Goal: Communication & Community: Answer question/provide support

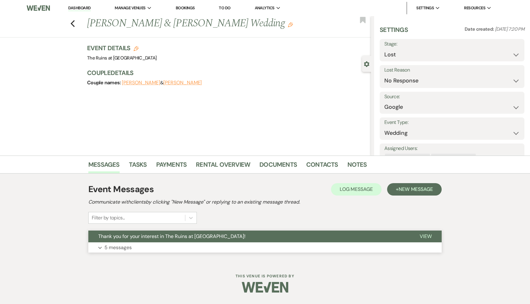
click at [173, 239] on span "Thank you for your interest in The Ruins at [GEOGRAPHIC_DATA]!" at bounding box center [171, 236] width 147 height 7
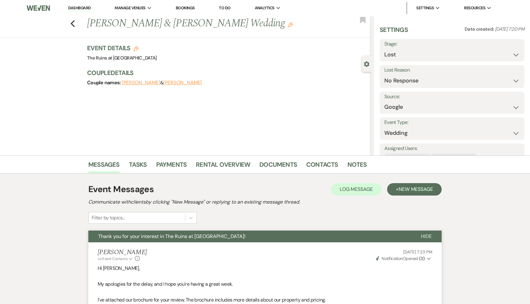
click at [78, 9] on link "Dashboard" at bounding box center [79, 8] width 22 height 6
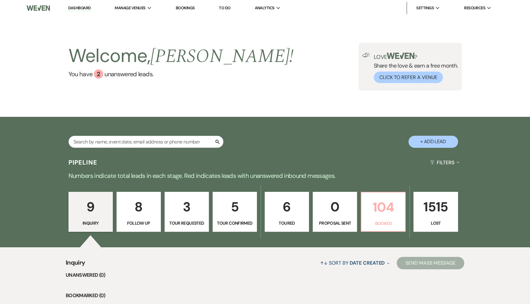
click at [386, 204] on p "104" at bounding box center [383, 207] width 36 height 21
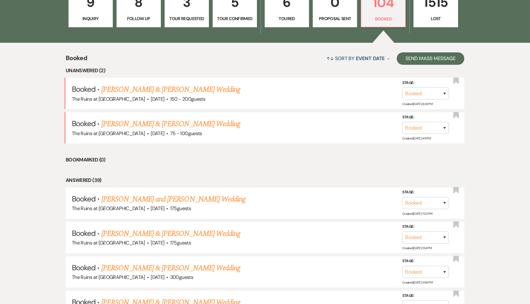
scroll to position [207, 0]
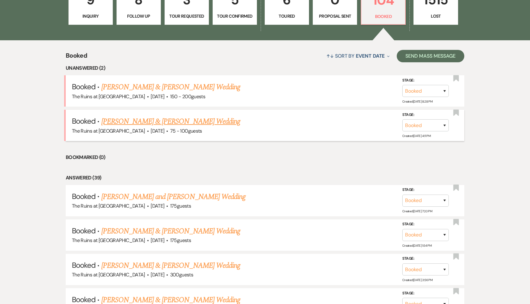
click at [173, 121] on link "[PERSON_NAME] & [PERSON_NAME] Wedding" at bounding box center [170, 121] width 139 height 11
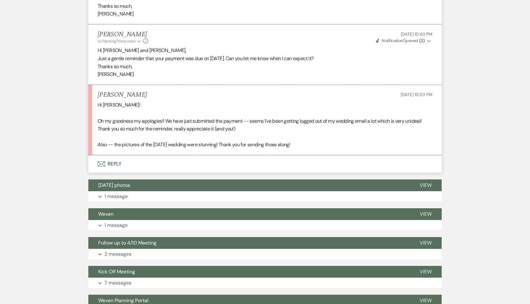
scroll to position [262, 0]
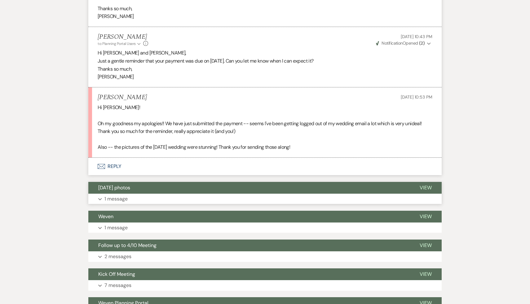
click at [121, 184] on span "[DATE] photos" at bounding box center [114, 187] width 32 height 7
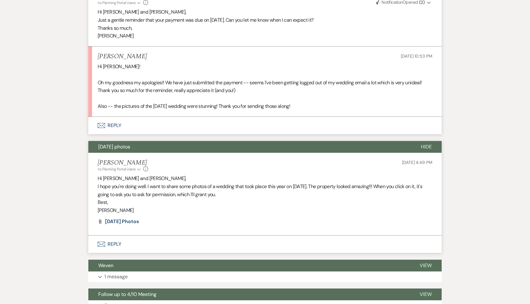
scroll to position [311, 0]
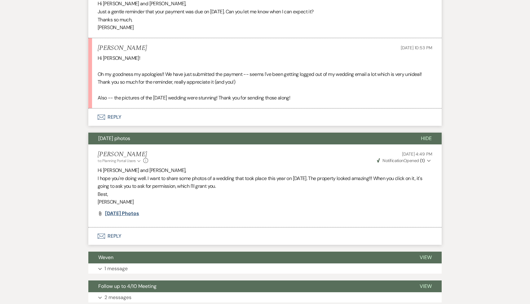
click at [131, 210] on span "[DATE] photos" at bounding box center [122, 213] width 34 height 7
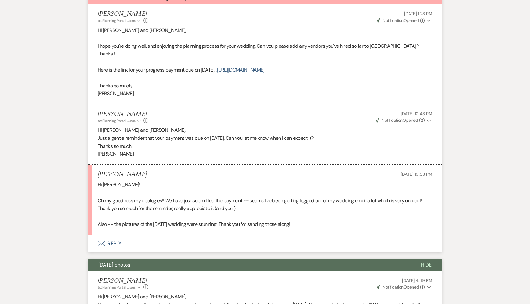
scroll to position [177, 0]
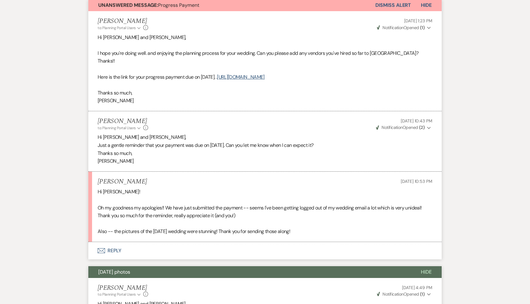
click at [106, 242] on button "Envelope Reply" at bounding box center [264, 250] width 353 height 17
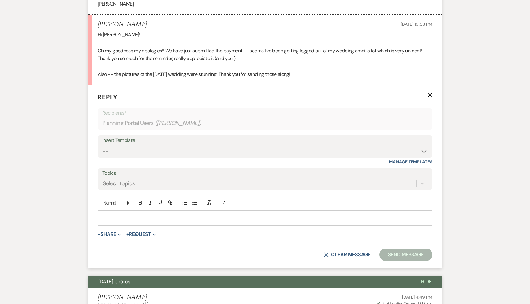
scroll to position [355, 0]
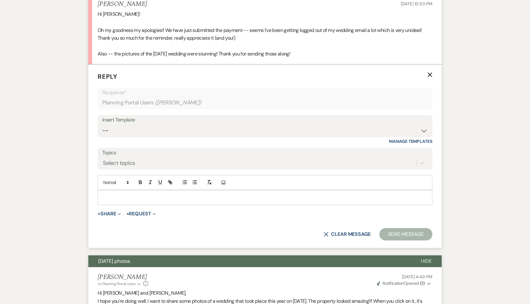
click at [165, 194] on p at bounding box center [265, 197] width 325 height 7
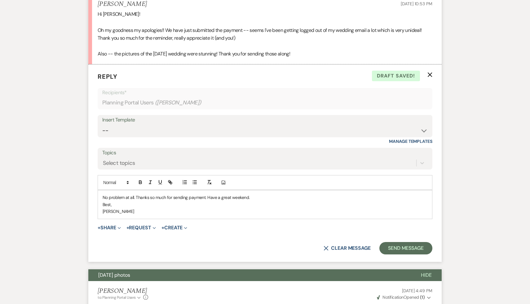
click at [188, 194] on p "No problem at all. Thanks so much for sending payment. Have a great weekend." at bounding box center [265, 197] width 325 height 7
click at [408, 242] on button "Send Message" at bounding box center [405, 248] width 53 height 12
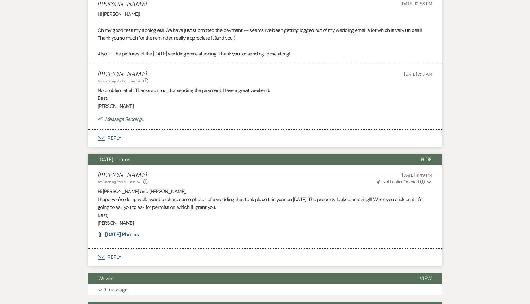
scroll to position [0, 0]
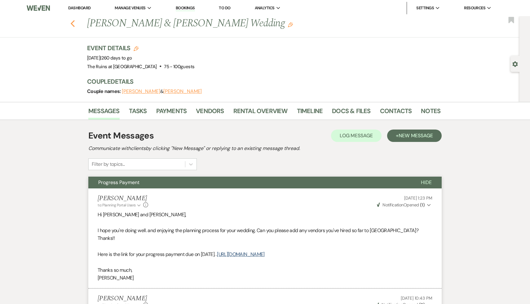
click at [73, 24] on icon "Previous" at bounding box center [72, 23] width 5 height 7
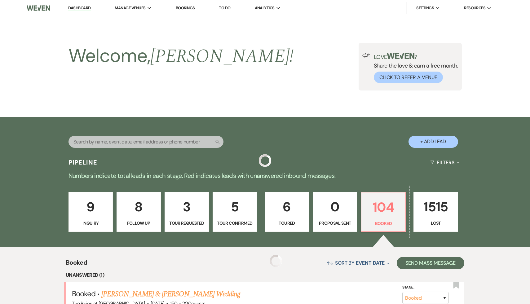
scroll to position [207, 0]
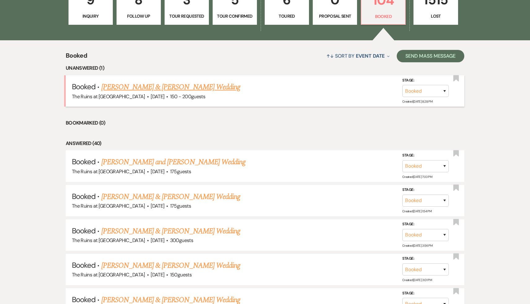
click at [195, 88] on link "[PERSON_NAME] & [PERSON_NAME] Wedding" at bounding box center [170, 87] width 139 height 11
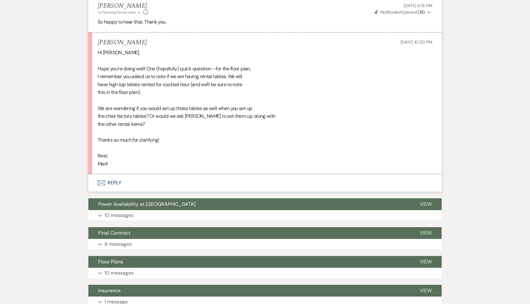
scroll to position [1985, 0]
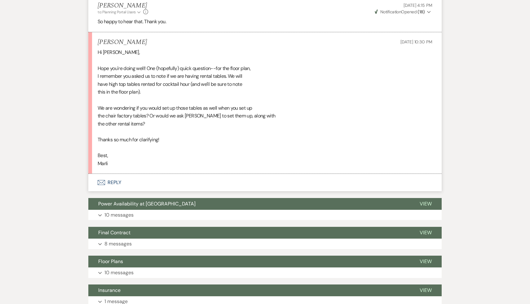
click at [113, 183] on button "Envelope Reply" at bounding box center [264, 182] width 353 height 17
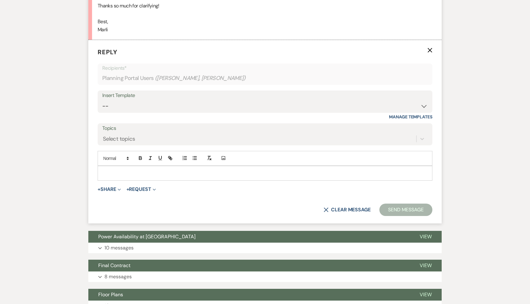
scroll to position [2120, 0]
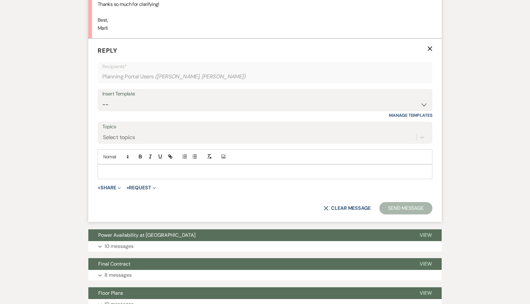
click at [129, 171] on p at bounding box center [265, 171] width 325 height 7
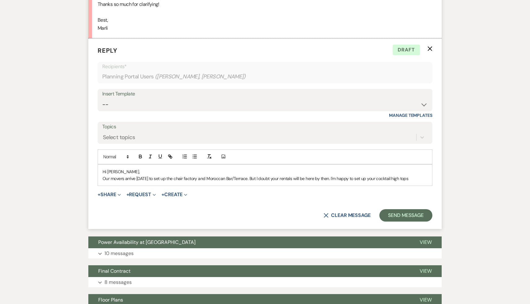
click at [424, 178] on p "Our movers arrive [DATE] to set up the chair factory and Moroccan Bar/Terrace. …" at bounding box center [265, 178] width 325 height 7
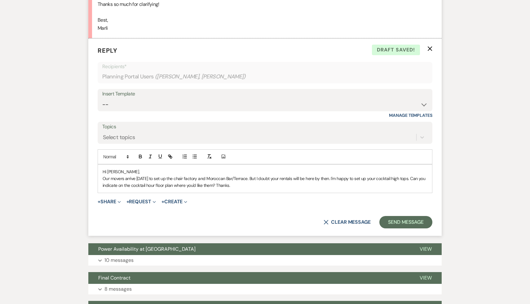
click at [129, 171] on p "Hi [PERSON_NAME]," at bounding box center [265, 171] width 325 height 7
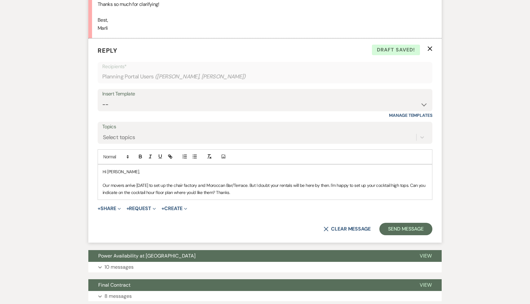
click at [262, 195] on p "Our movers arrive [DATE] to set up the chair factory and Moroccan Bar/Terrace. …" at bounding box center [265, 189] width 325 height 14
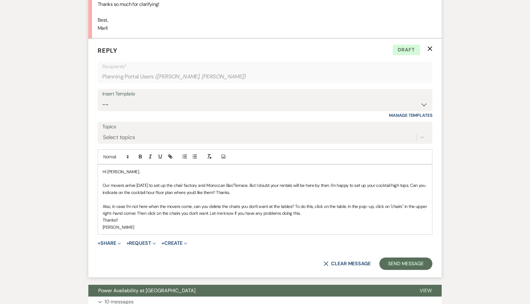
click at [419, 187] on p "Our movers arrive [DATE] to set up the chair factory and Moroccan Bar/Terrace. …" at bounding box center [265, 189] width 325 height 14
click at [263, 193] on p "Our movers arrive [DATE] to set up the chair factory and Moroccan Bar/Terrace. …" at bounding box center [265, 189] width 325 height 14
click at [263, 192] on p "Our movers arrive [DATE] to set up the chair factory and Moroccan Bar/Terrace. …" at bounding box center [265, 189] width 325 height 14
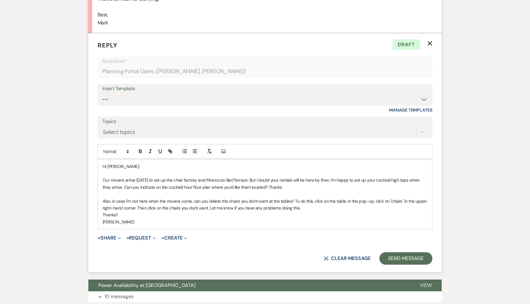
scroll to position [2128, 0]
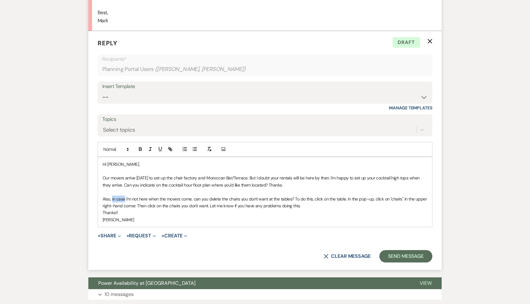
drag, startPoint x: 125, startPoint y: 198, endPoint x: 112, endPoint y: 199, distance: 13.0
click at [112, 199] on p "Also, in case I'm not here when the movers come, can you delete the chairs you …" at bounding box center [265, 203] width 325 height 14
click at [183, 199] on p "Also, if I'm not here when the movers come, can you delete the chairs you don't…" at bounding box center [265, 203] width 325 height 14
click at [228, 199] on p "Also, if I'm not here when the movers come, I give them a print out. can you de…" at bounding box center [265, 203] width 325 height 14
click at [223, 198] on p "Also, if I'm not here when the movers come, I give them a print out. can you de…" at bounding box center [265, 203] width 325 height 14
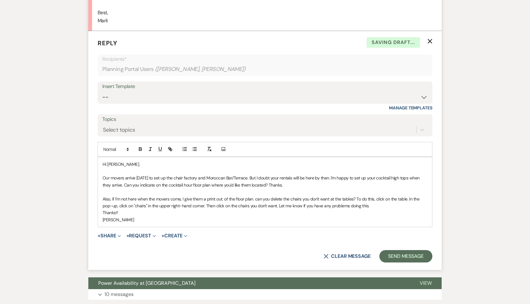
click at [257, 199] on p "Also, if I'm not here when the movers come, I give them a print out. of the flo…" at bounding box center [265, 203] width 325 height 14
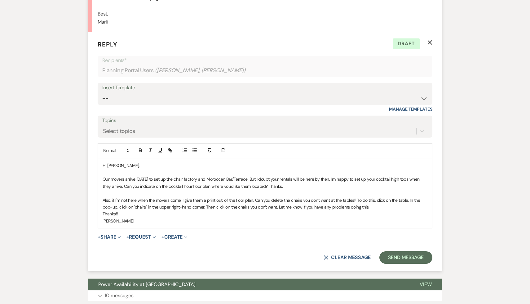
scroll to position [2124, 0]
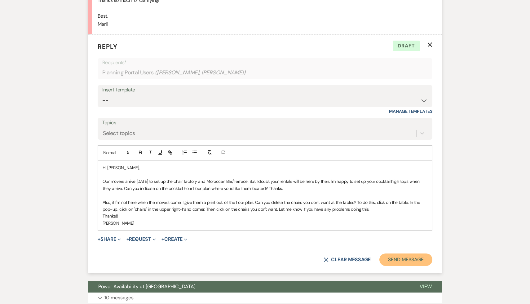
click at [413, 261] on button "Send Message" at bounding box center [405, 260] width 53 height 12
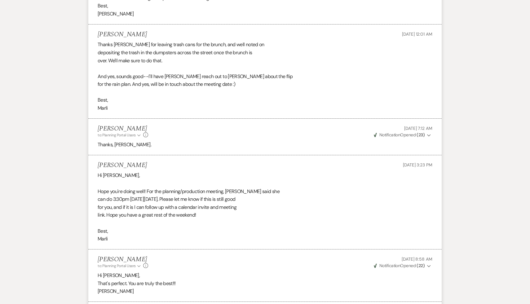
scroll to position [989, 0]
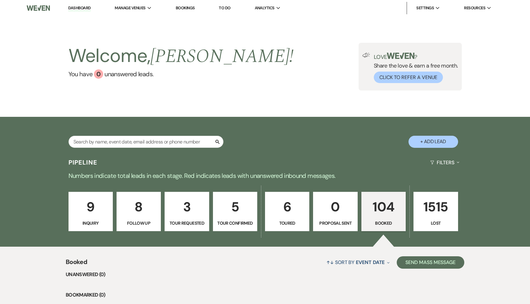
click at [138, 213] on p "8" at bounding box center [139, 207] width 36 height 21
select select "9"
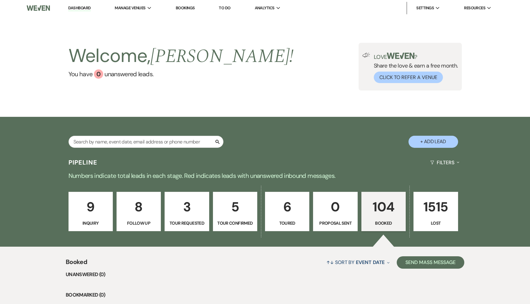
select select "9"
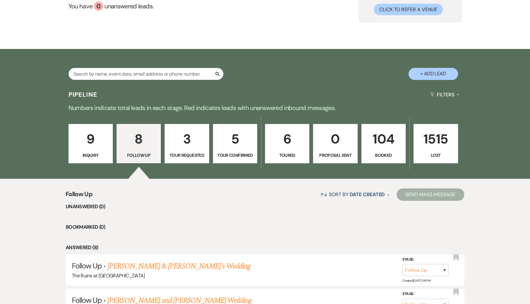
scroll to position [157, 0]
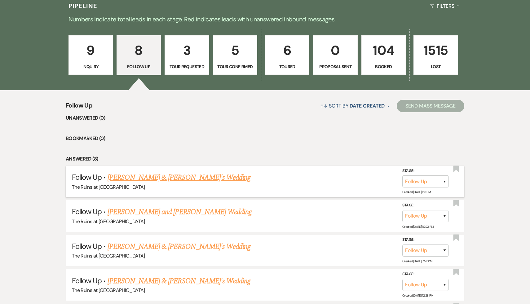
click at [156, 179] on link "[PERSON_NAME] & [PERSON_NAME]'s Wedding" at bounding box center [179, 177] width 143 height 11
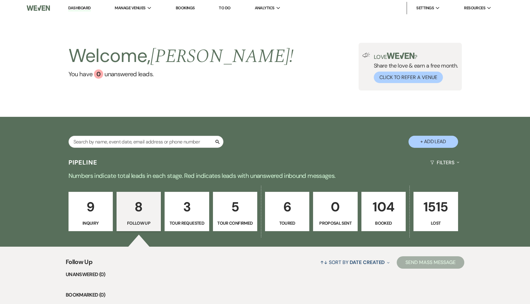
select select "9"
select select "6"
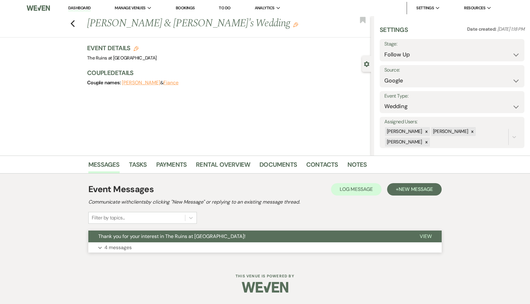
click at [158, 234] on span "Thank you for your interest in The Ruins at [GEOGRAPHIC_DATA]!" at bounding box center [171, 236] width 147 height 7
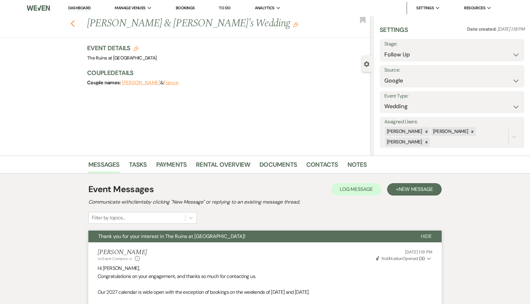
click at [71, 21] on icon "Previous" at bounding box center [72, 23] width 5 height 7
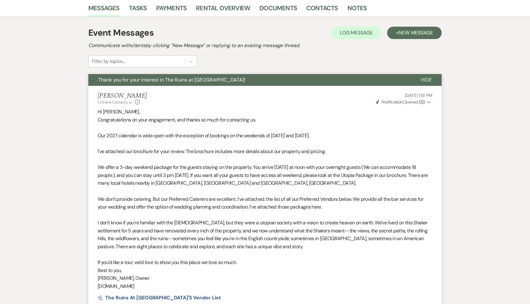
select select "9"
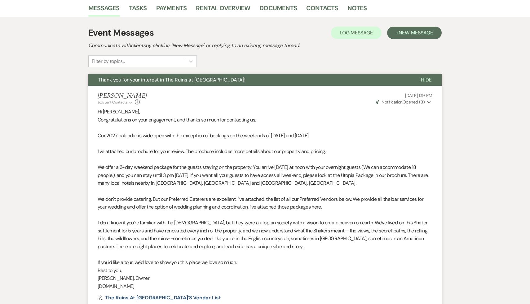
select select "9"
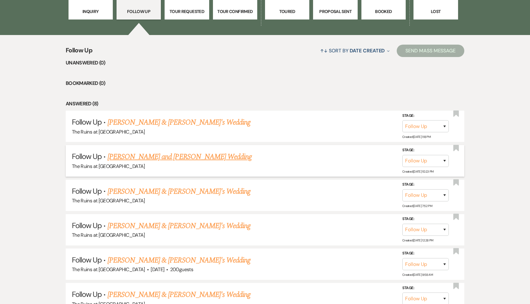
scroll to position [209, 0]
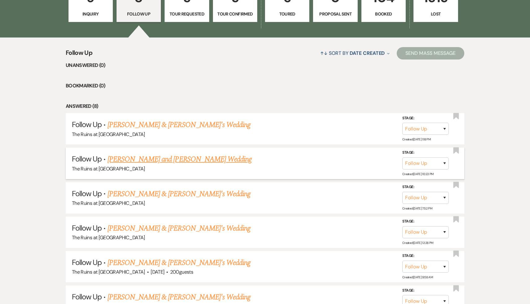
click at [175, 160] on link "[PERSON_NAME] and [PERSON_NAME] Wedding" at bounding box center [180, 159] width 144 height 11
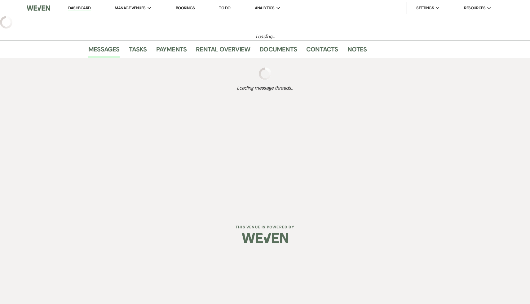
select select "9"
select select "12"
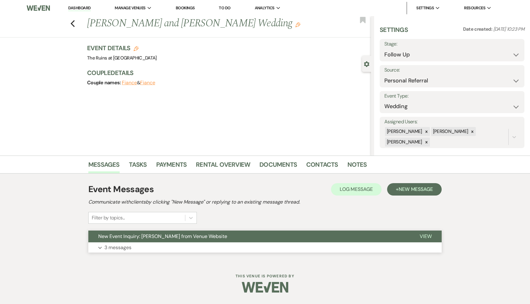
click at [172, 236] on span "New Event Inquiry: [PERSON_NAME] from Venue Website" at bounding box center [162, 236] width 129 height 7
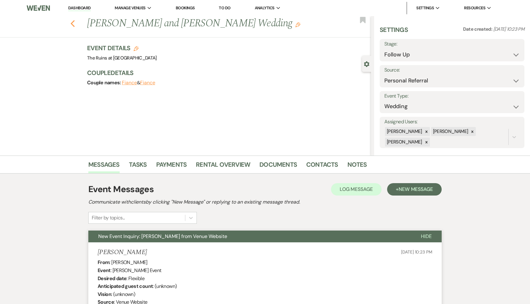
click at [72, 22] on icon "Previous" at bounding box center [72, 23] width 5 height 7
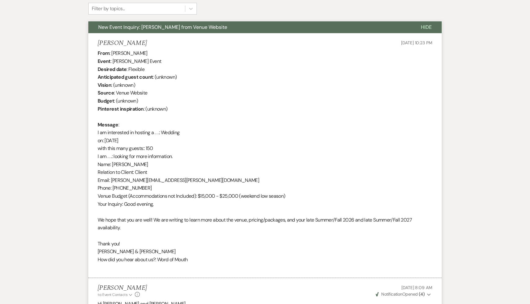
select select "9"
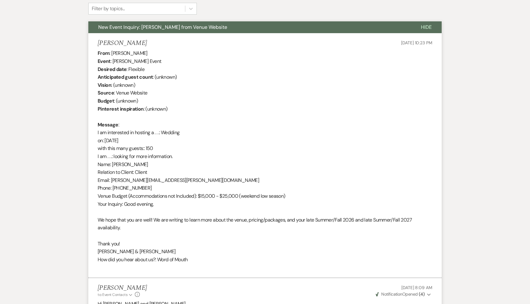
select select "9"
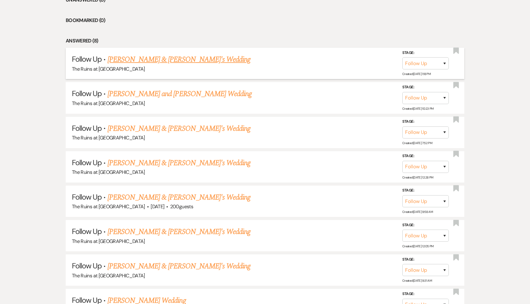
scroll to position [328, 0]
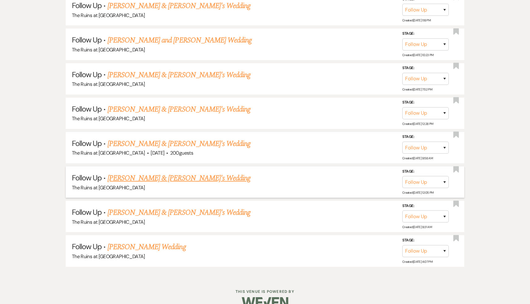
click at [166, 177] on link "[PERSON_NAME] & [PERSON_NAME]'s Wedding" at bounding box center [179, 178] width 143 height 11
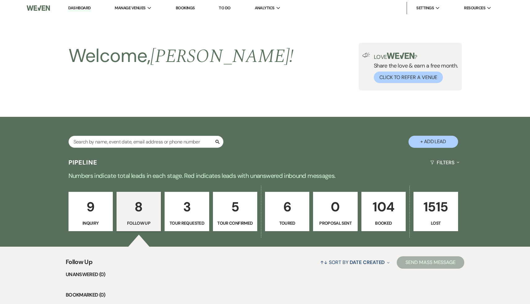
select select "9"
select select "6"
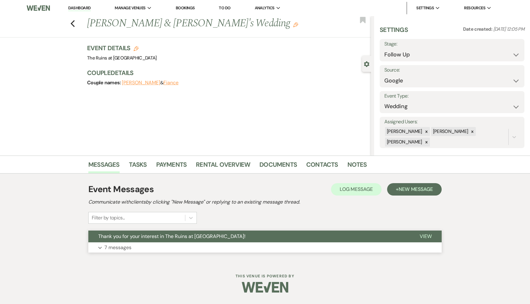
click at [167, 234] on span "Thank you for your interest in The Ruins at [GEOGRAPHIC_DATA]!" at bounding box center [171, 236] width 147 height 7
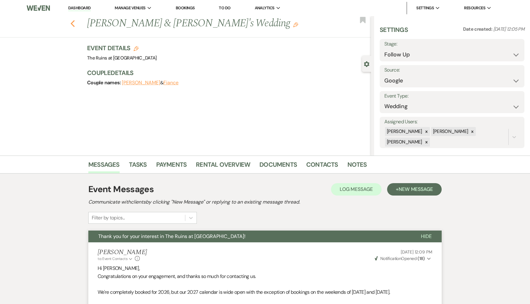
click at [72, 23] on use "button" at bounding box center [73, 23] width 4 height 7
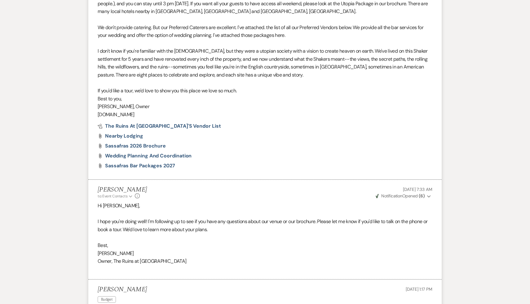
select select "9"
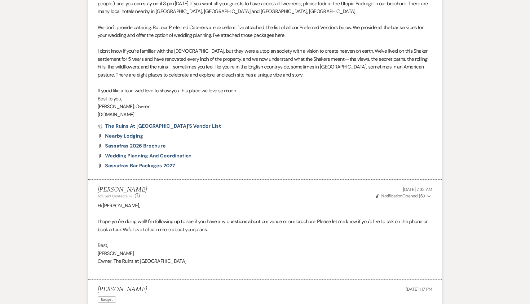
select select "9"
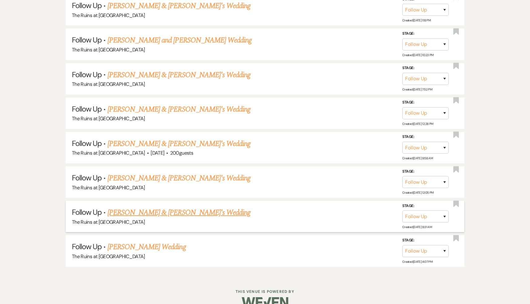
click at [163, 212] on link "[PERSON_NAME] & [PERSON_NAME]'s Wedding" at bounding box center [179, 212] width 143 height 11
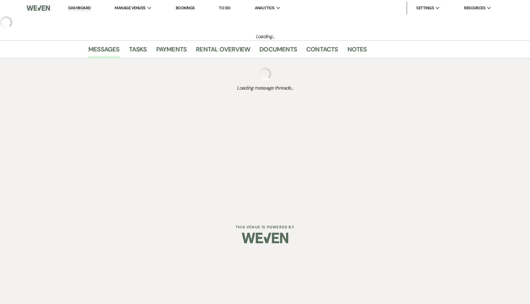
select select "9"
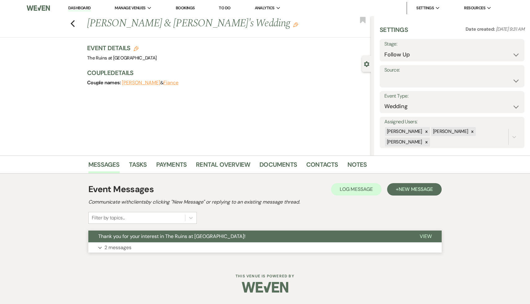
click at [159, 236] on span "Thank you for your interest in The Ruins at [GEOGRAPHIC_DATA]!" at bounding box center [171, 236] width 147 height 7
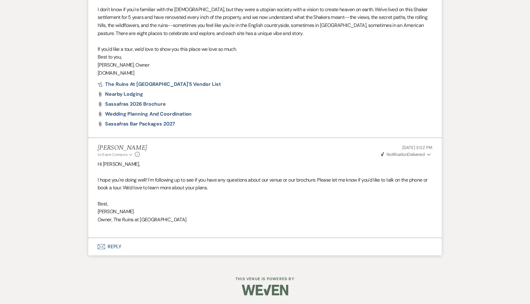
scroll to position [379, 0]
